Goal: Information Seeking & Learning: Learn about a topic

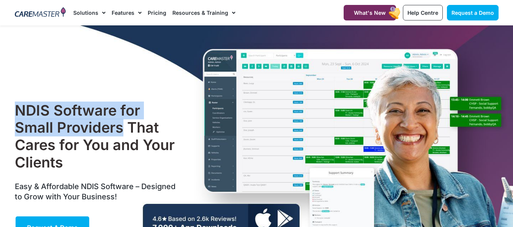
click at [120, 123] on h1 "NDIS Software for Small Providers That Cares for You and Your Clients" at bounding box center [97, 136] width 164 height 69
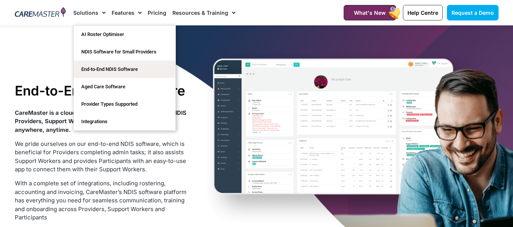
click at [8, 11] on section "Request a Demo Solutions AI Roster Optimiser NDIS Software for Small Providers …" at bounding box center [256, 12] width 513 height 25
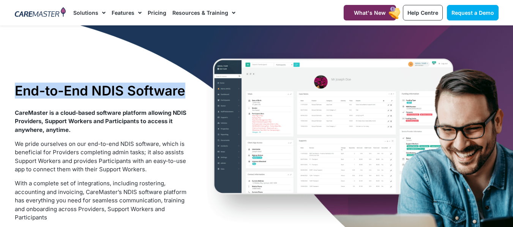
drag, startPoint x: 15, startPoint y: 87, endPoint x: 201, endPoint y: 90, distance: 186.5
click at [201, 90] on div "End-to-End NDIS Software CareMaster is a cloud-based software platform allowing…" at bounding box center [256, 171] width 491 height 292
copy h1 "End-to-End NDIS Software"
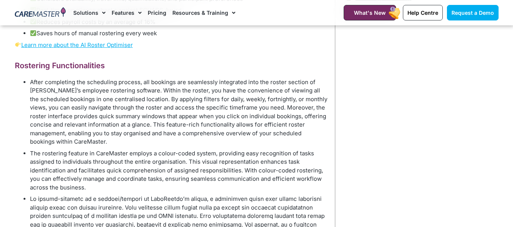
scroll to position [324, 0]
